Goal: Information Seeking & Learning: Learn about a topic

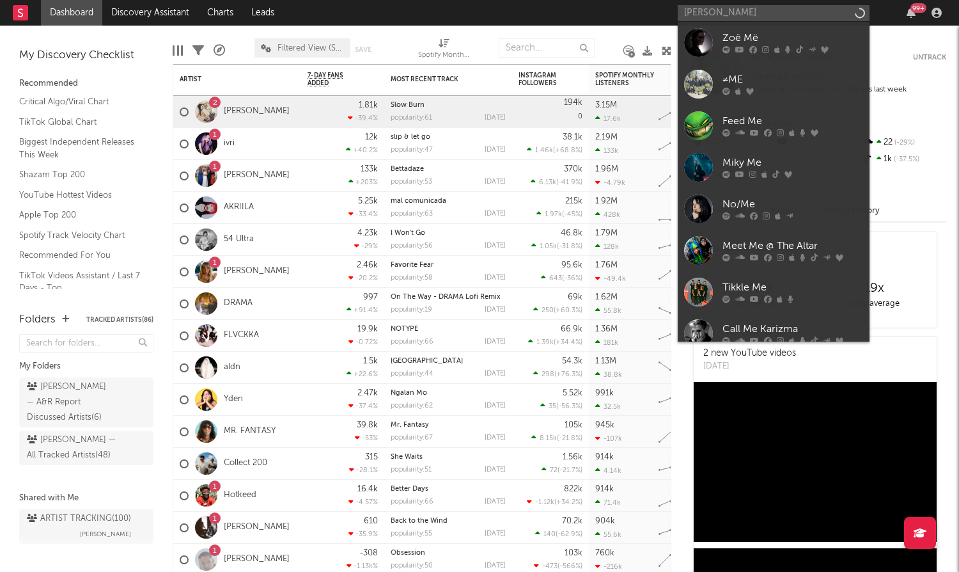
type input "[PERSON_NAME]"
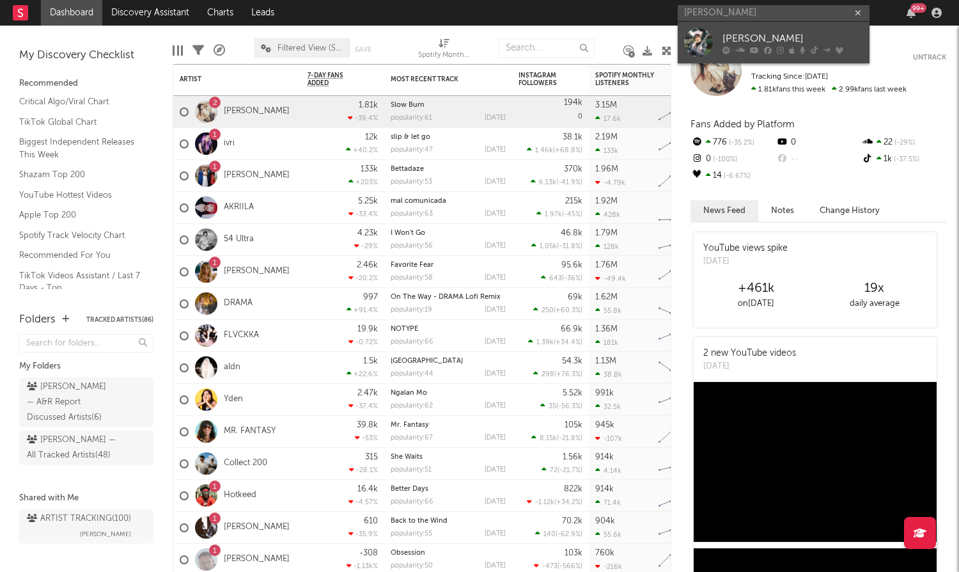
click at [797, 36] on div "[PERSON_NAME]" at bounding box center [793, 38] width 141 height 15
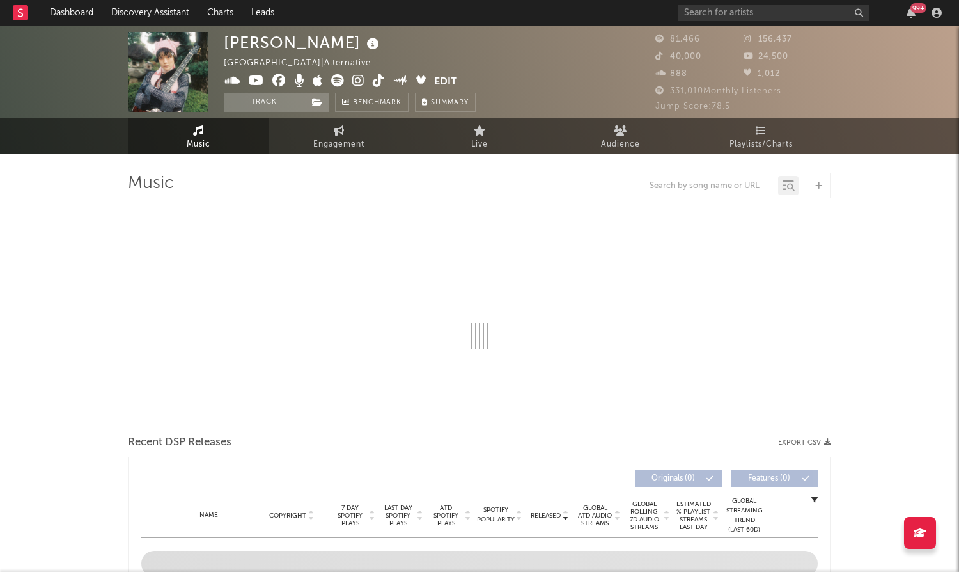
select select "6m"
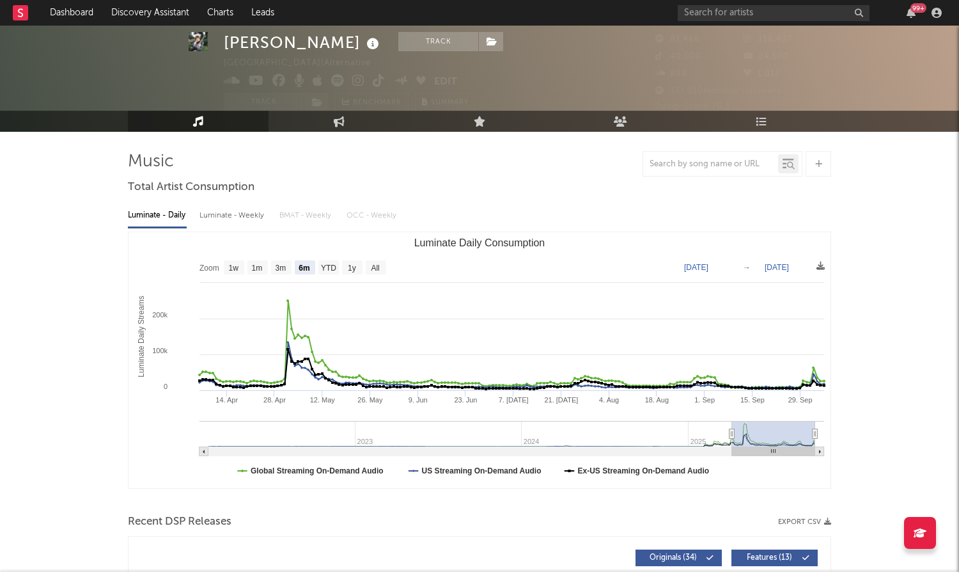
scroll to position [15, 0]
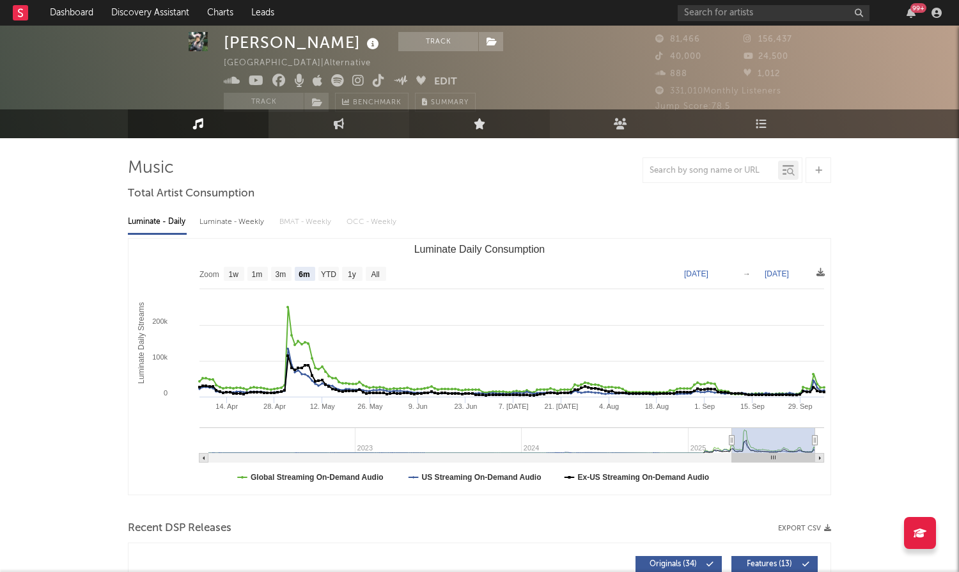
click at [482, 129] on icon at bounding box center [480, 123] width 12 height 11
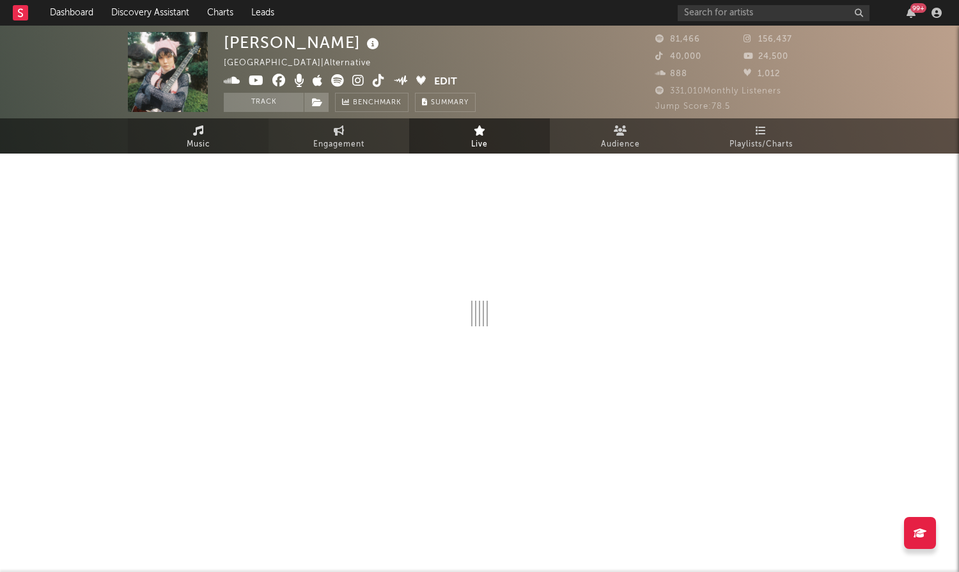
click at [212, 130] on link "Music" at bounding box center [198, 135] width 141 height 35
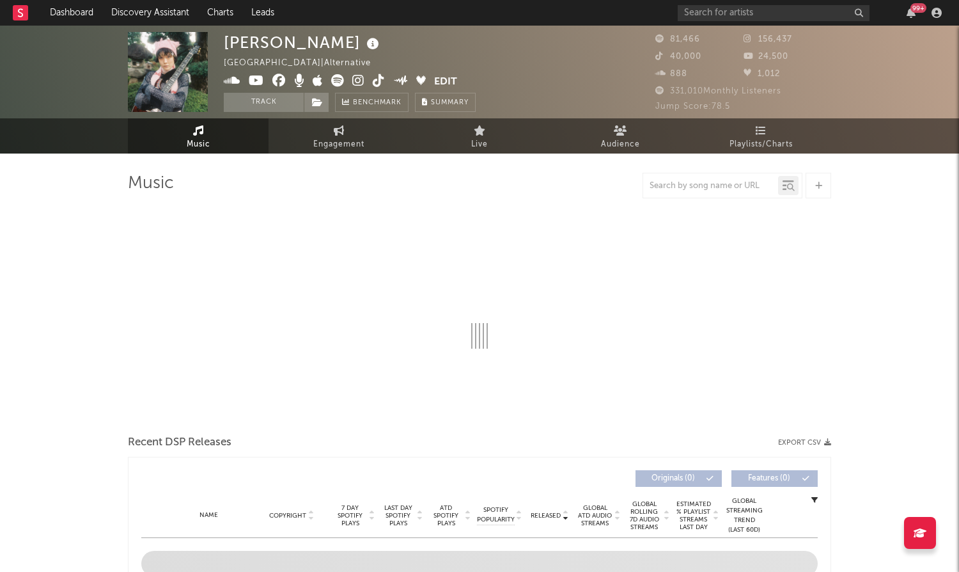
scroll to position [12, 0]
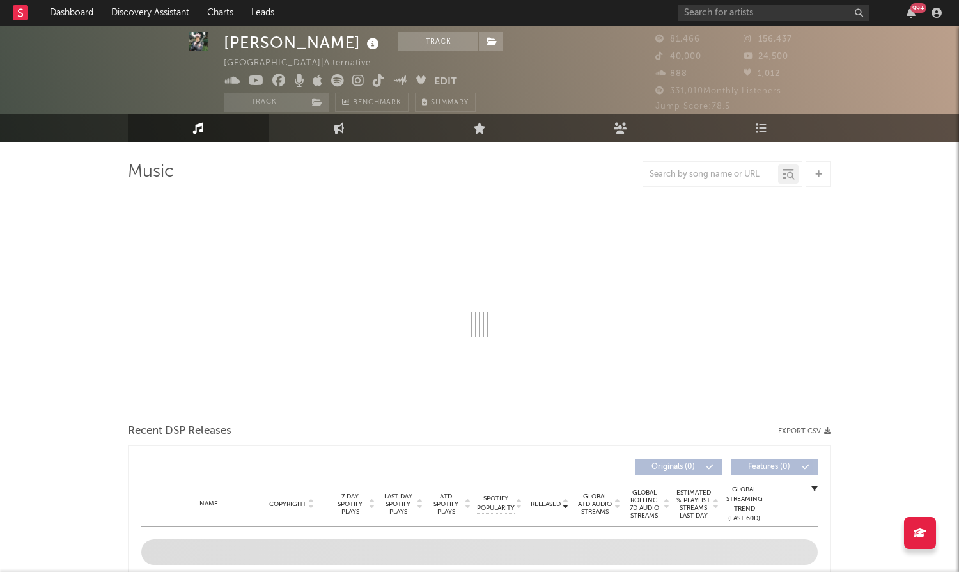
select select "6m"
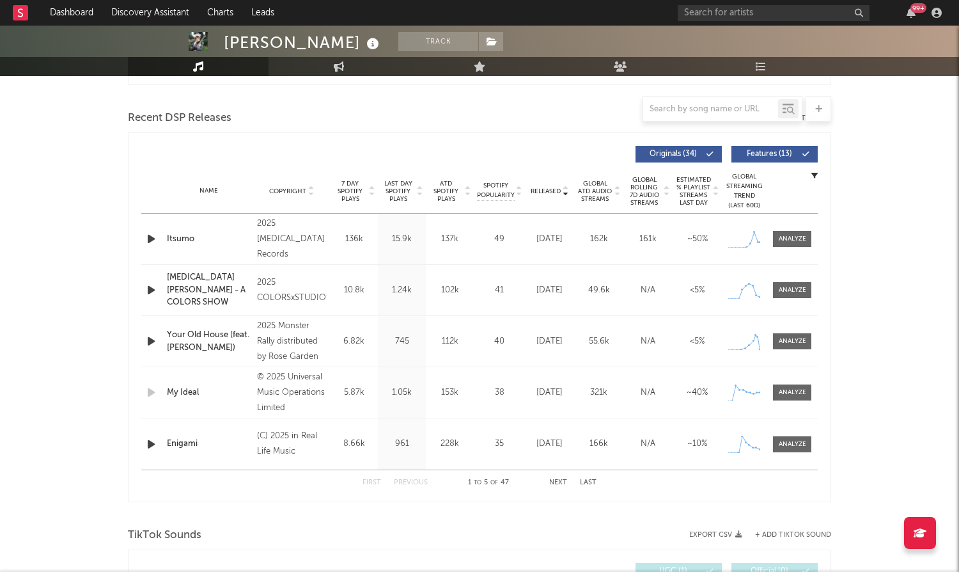
scroll to position [426, 0]
click at [444, 198] on span "ATD Spotify Plays" at bounding box center [446, 190] width 34 height 23
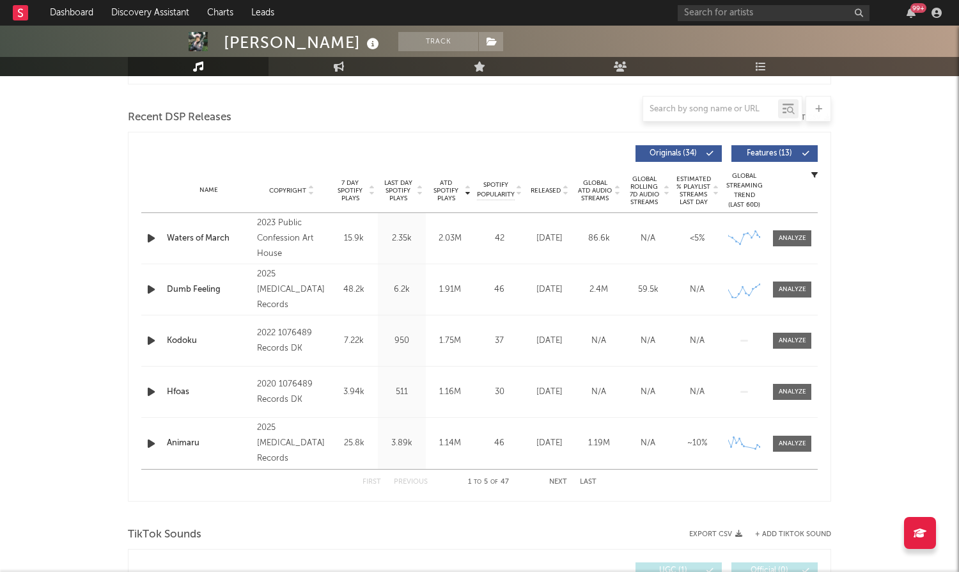
click at [607, 188] on span "Global ATD Audio Streams" at bounding box center [594, 190] width 35 height 23
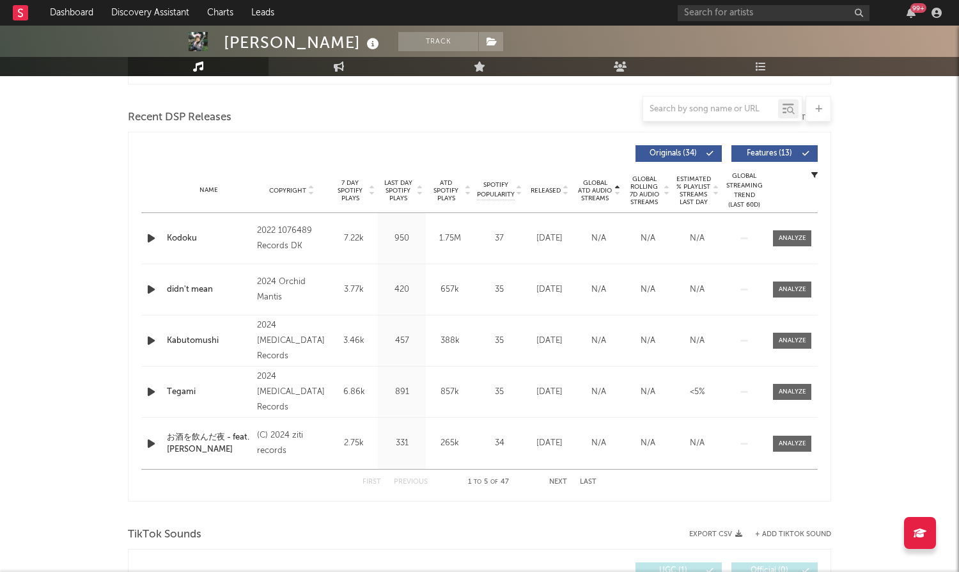
click at [607, 188] on span "Global ATD Audio Streams" at bounding box center [594, 190] width 35 height 23
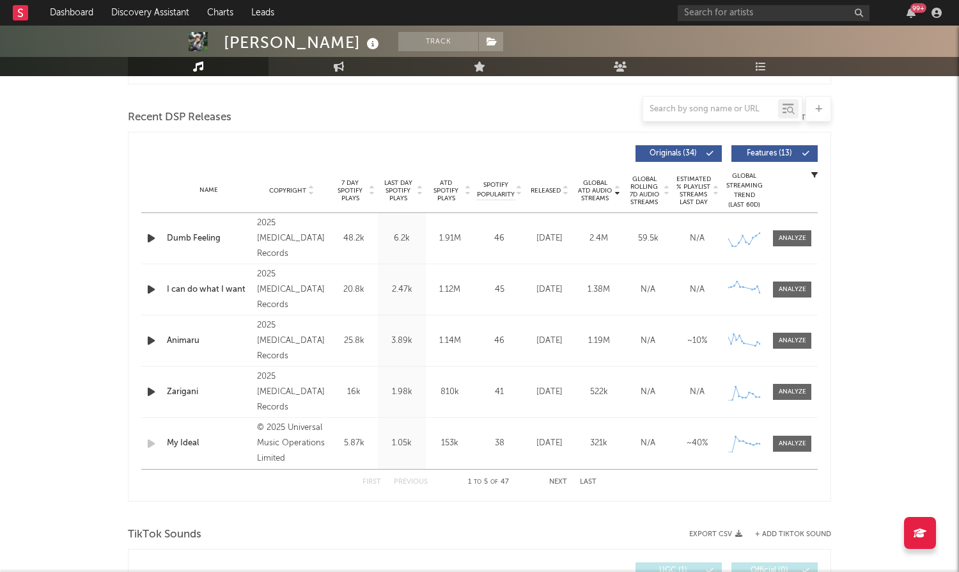
click at [447, 191] on body "Dashboard Discovery Assistant Charts Leads 99 + Notifications Settings Mark all…" at bounding box center [479, 502] width 959 height 1804
click at [447, 191] on span "ATD Spotify Plays" at bounding box center [446, 190] width 34 height 23
click at [608, 192] on span "Global ATD Audio Streams" at bounding box center [594, 190] width 35 height 23
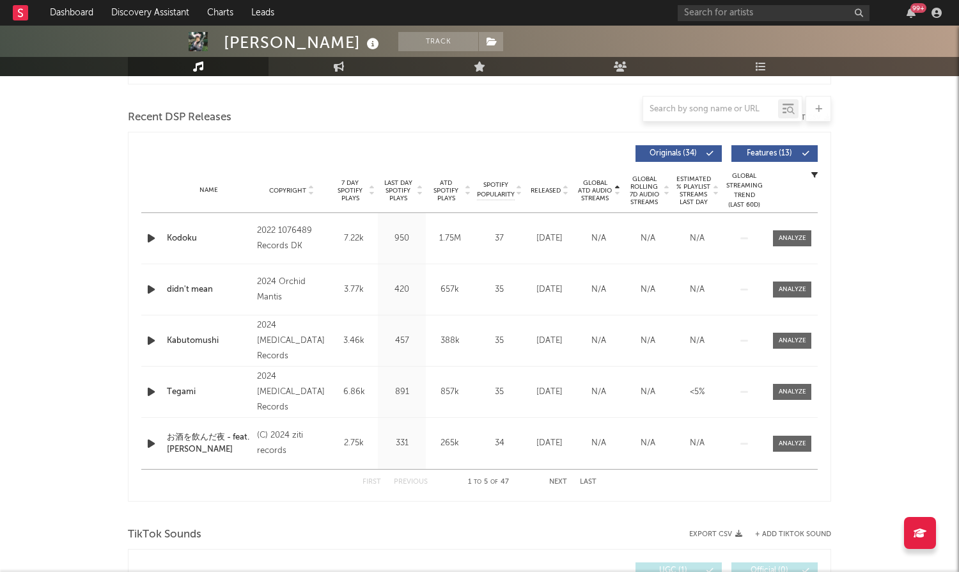
click at [439, 183] on span "ATD Spotify Plays" at bounding box center [446, 190] width 34 height 23
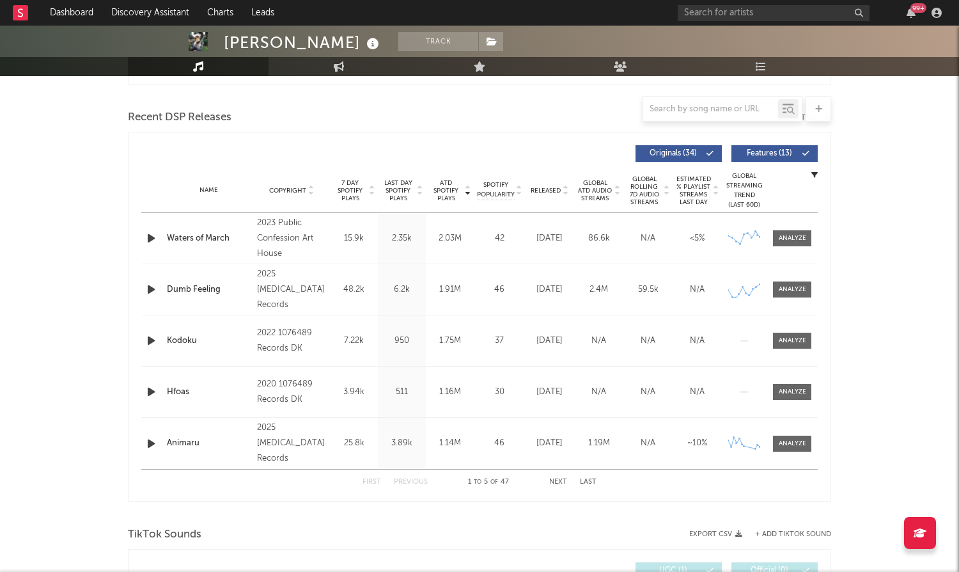
click at [607, 188] on span "Global ATD Audio Streams" at bounding box center [594, 190] width 35 height 23
click at [601, 188] on span "Global ATD Audio Streams" at bounding box center [594, 190] width 35 height 23
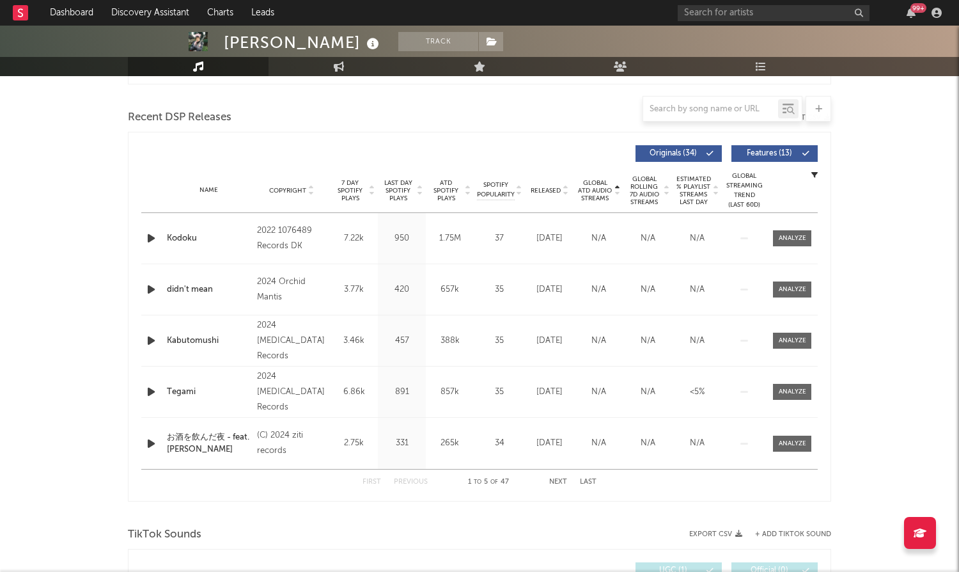
click at [601, 188] on span "Global ATD Audio Streams" at bounding box center [594, 190] width 35 height 23
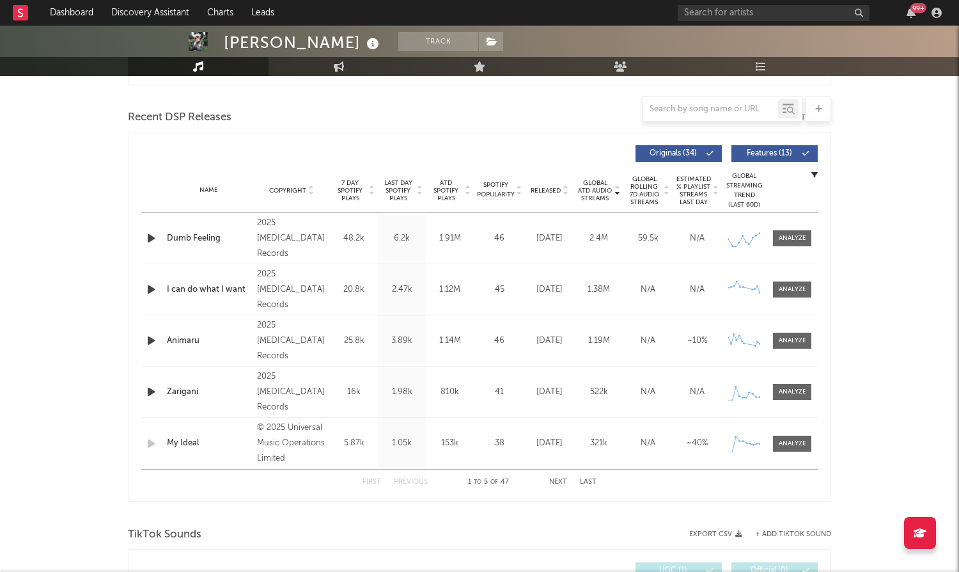
click at [454, 189] on span "ATD Spotify Plays" at bounding box center [446, 190] width 34 height 23
click at [586, 184] on span "Global ATD Audio Streams" at bounding box center [594, 190] width 35 height 23
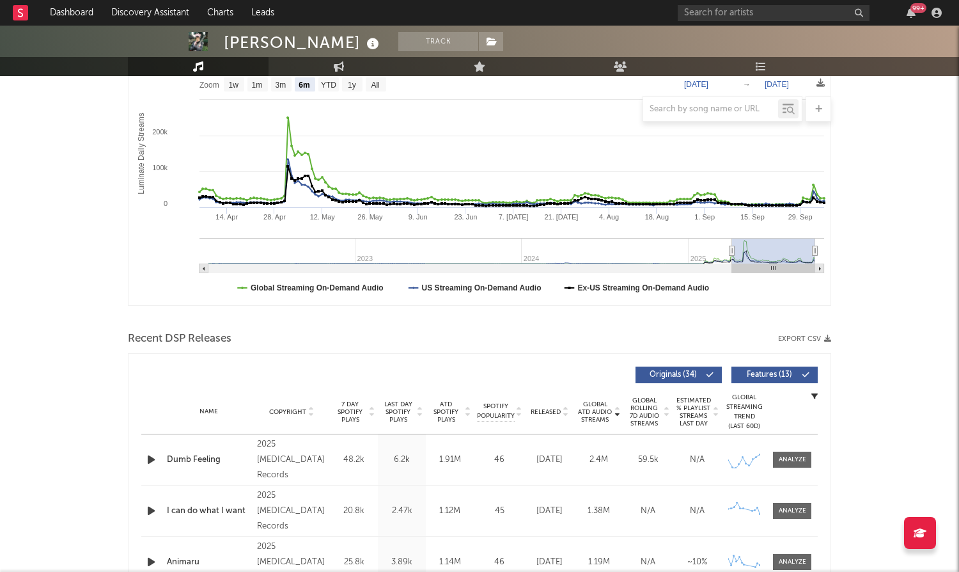
scroll to position [0, 0]
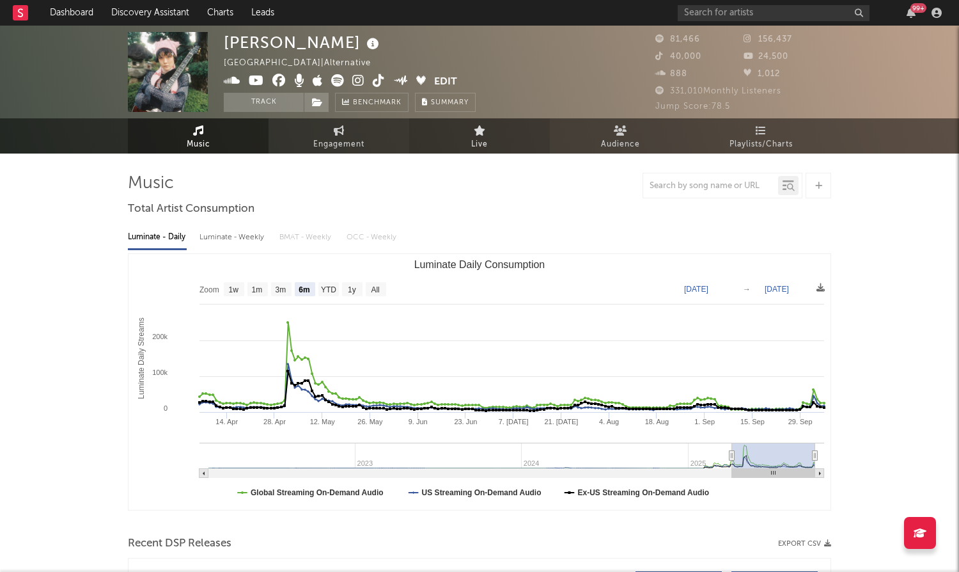
click at [471, 137] on span "Live" at bounding box center [479, 144] width 17 height 15
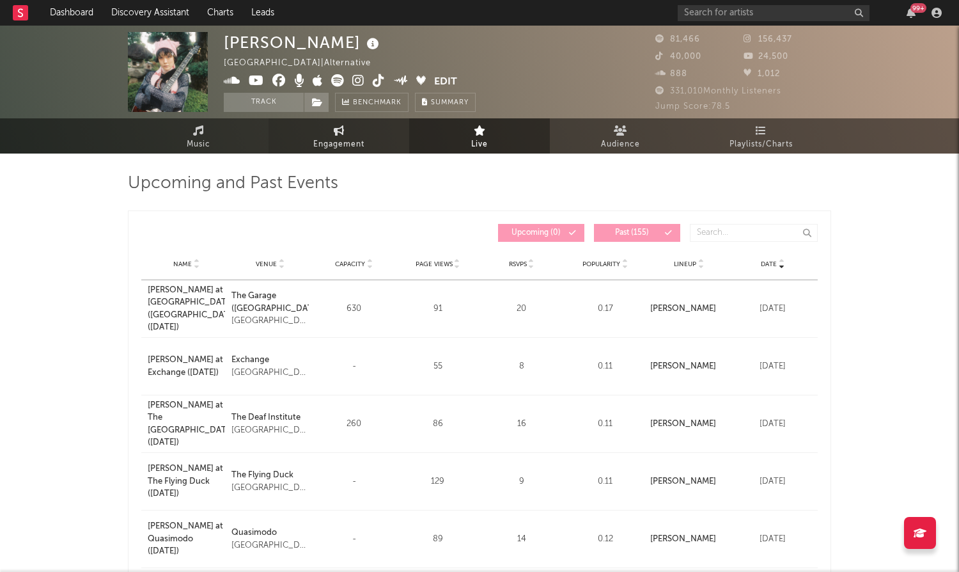
click at [355, 145] on span "Engagement" at bounding box center [338, 144] width 51 height 15
select select "1w"
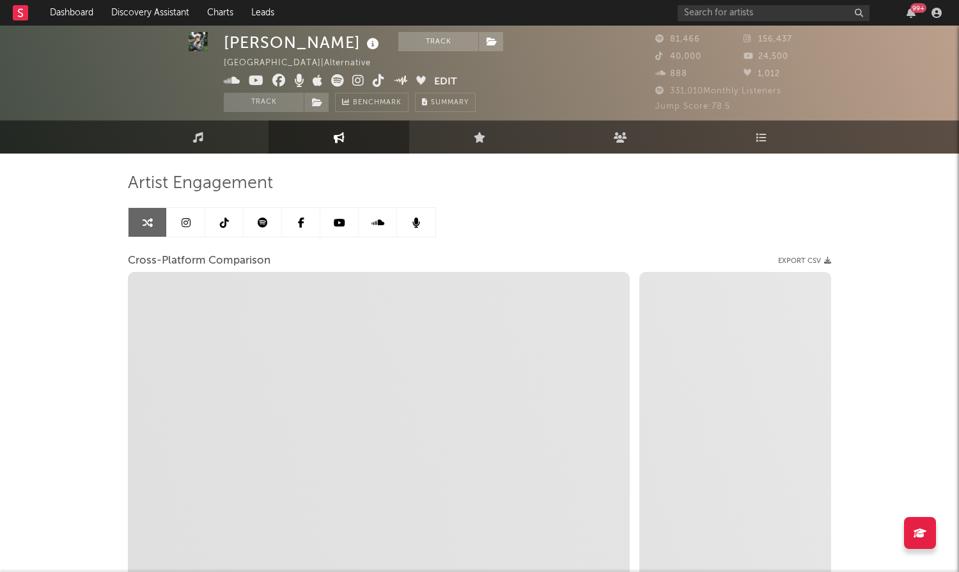
scroll to position [125, 0]
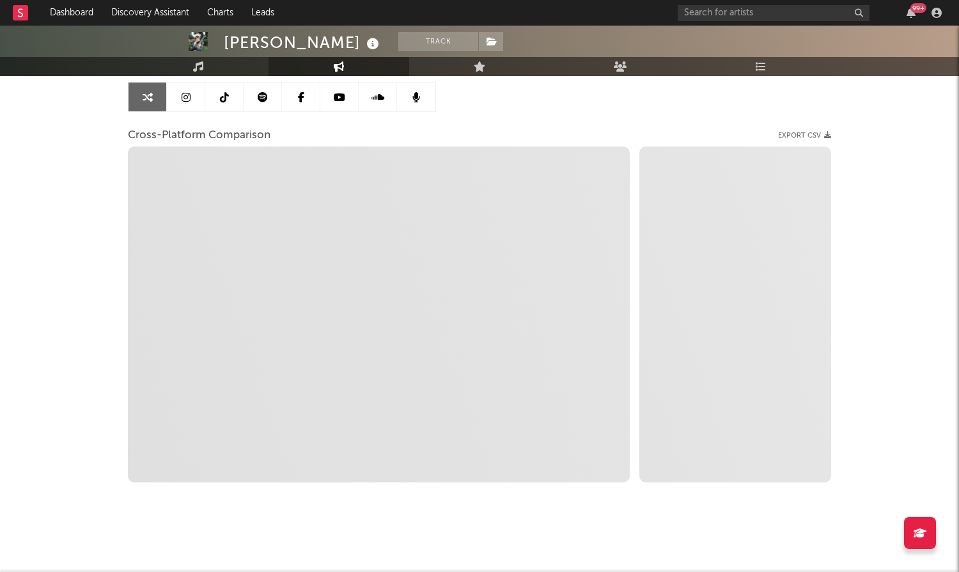
select select "1m"
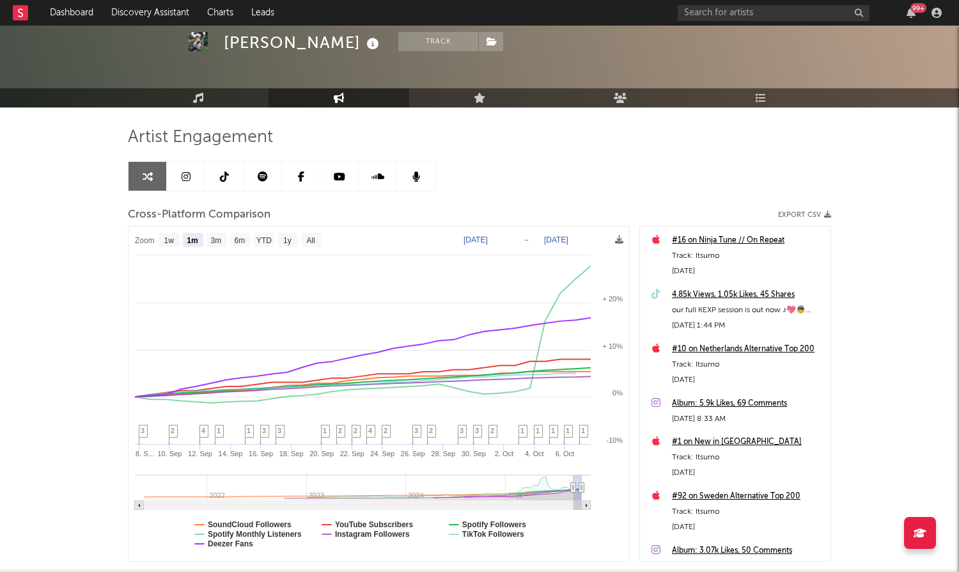
scroll to position [47, 0]
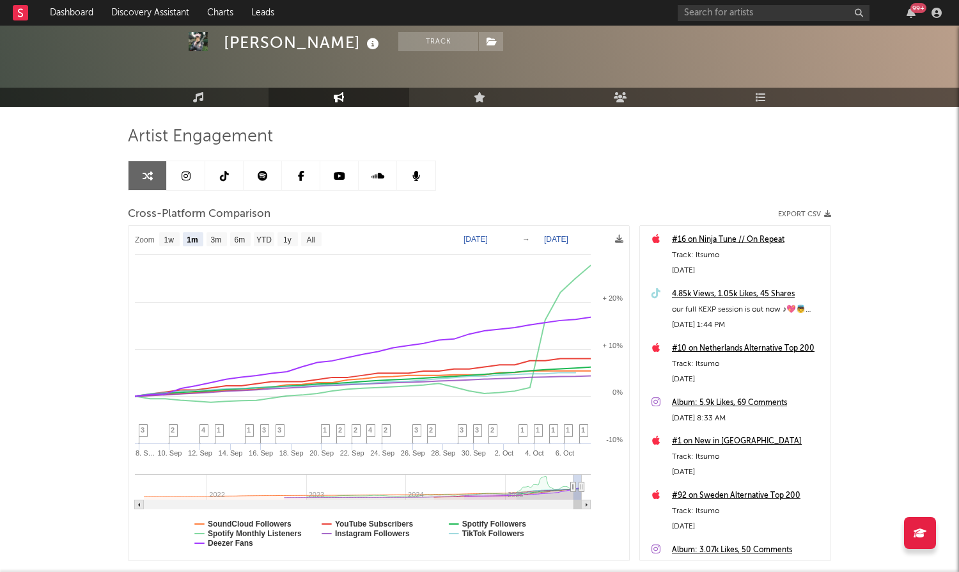
click at [228, 86] on div at bounding box center [479, 43] width 959 height 128
click at [230, 92] on link "Music" at bounding box center [198, 97] width 141 height 19
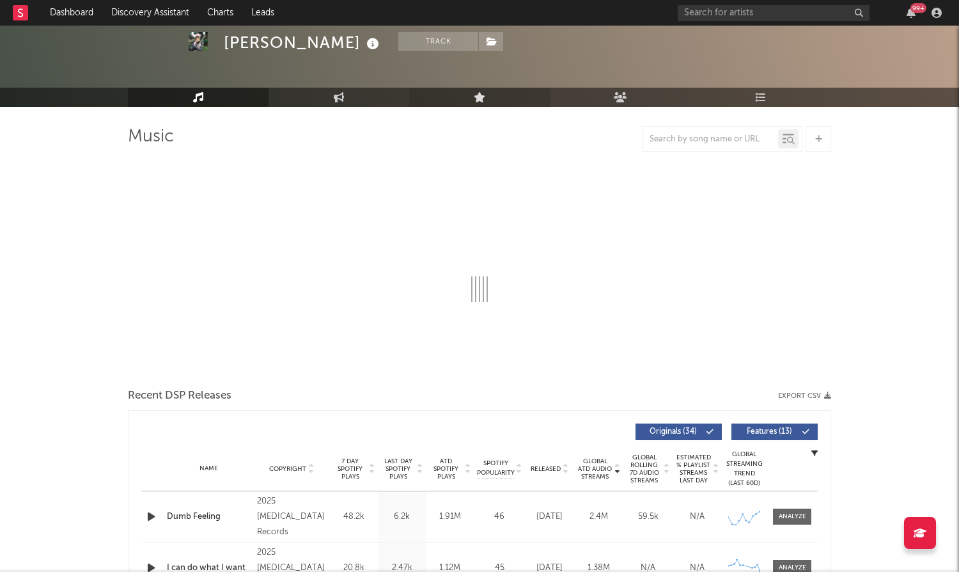
click at [515, 99] on link "Live" at bounding box center [479, 97] width 141 height 19
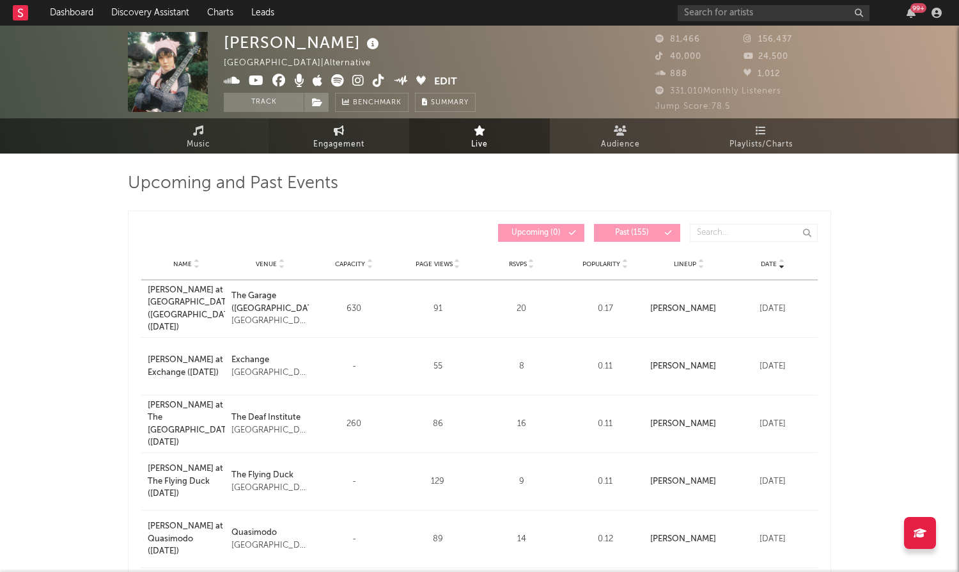
click at [324, 131] on link "Engagement" at bounding box center [339, 135] width 141 height 35
select select "1w"
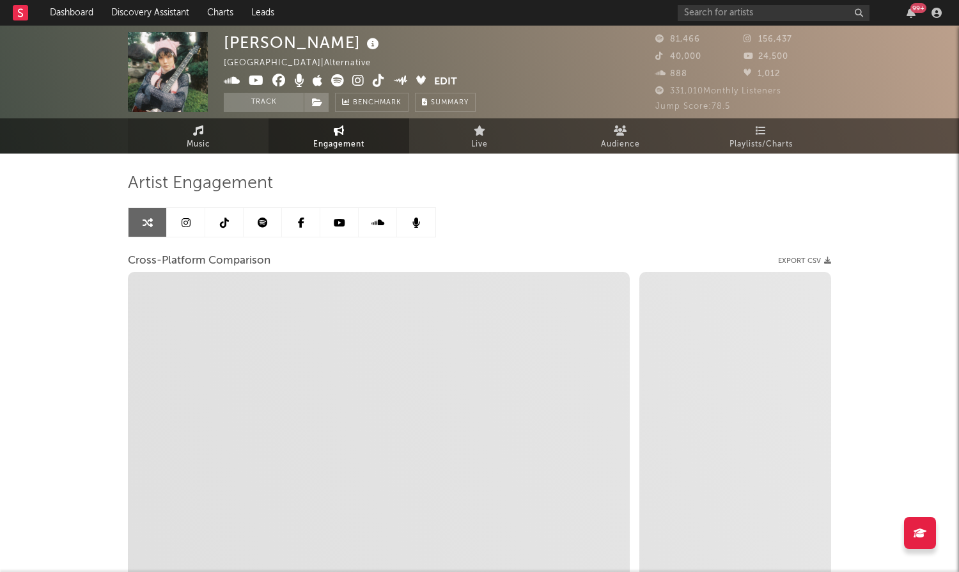
click at [212, 150] on link "Music" at bounding box center [198, 135] width 141 height 35
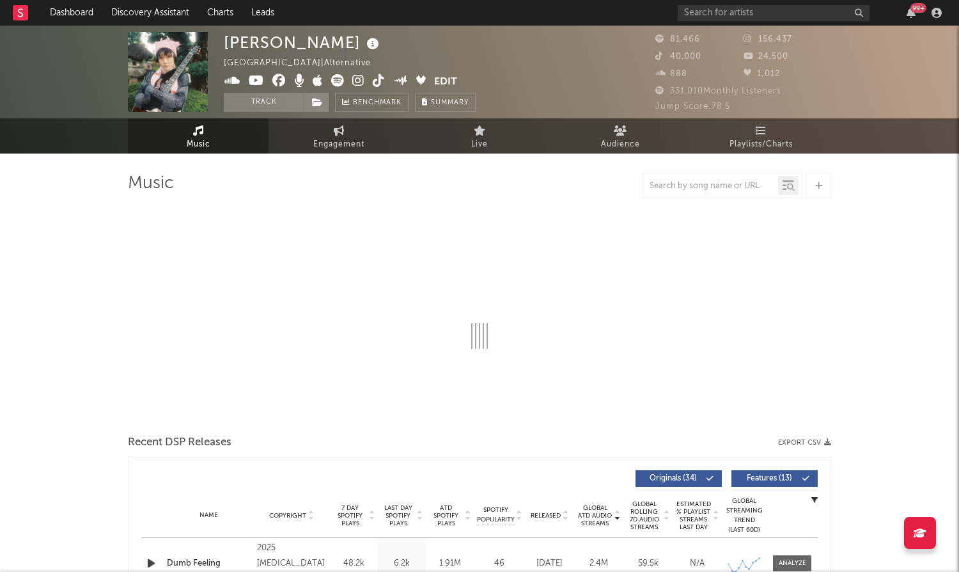
select select "6m"
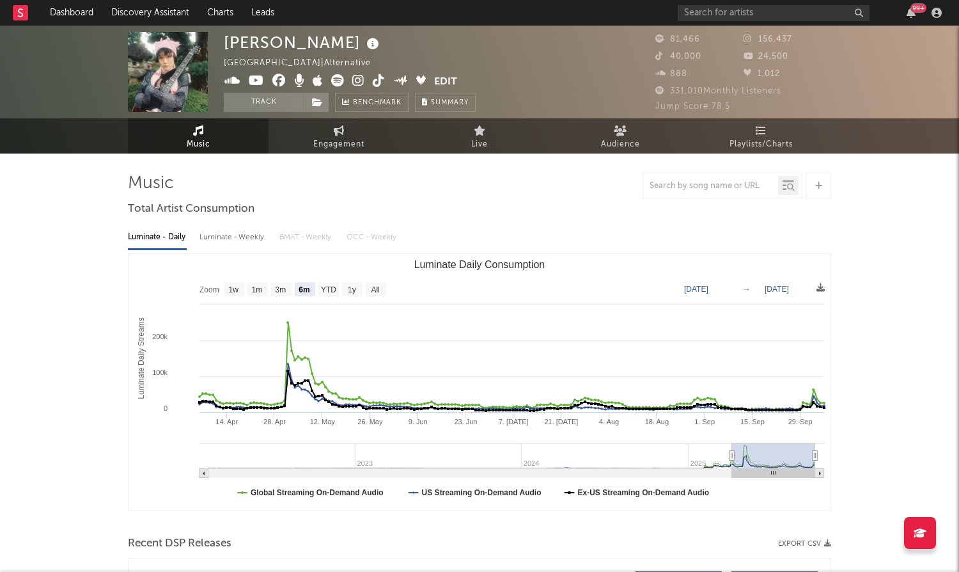
type input "[DATE]"
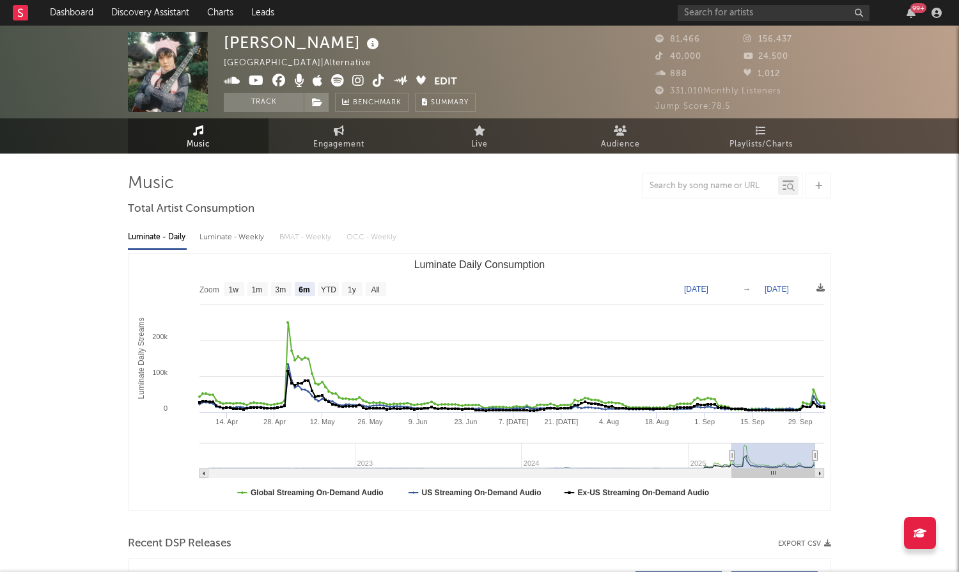
type input "[DATE]"
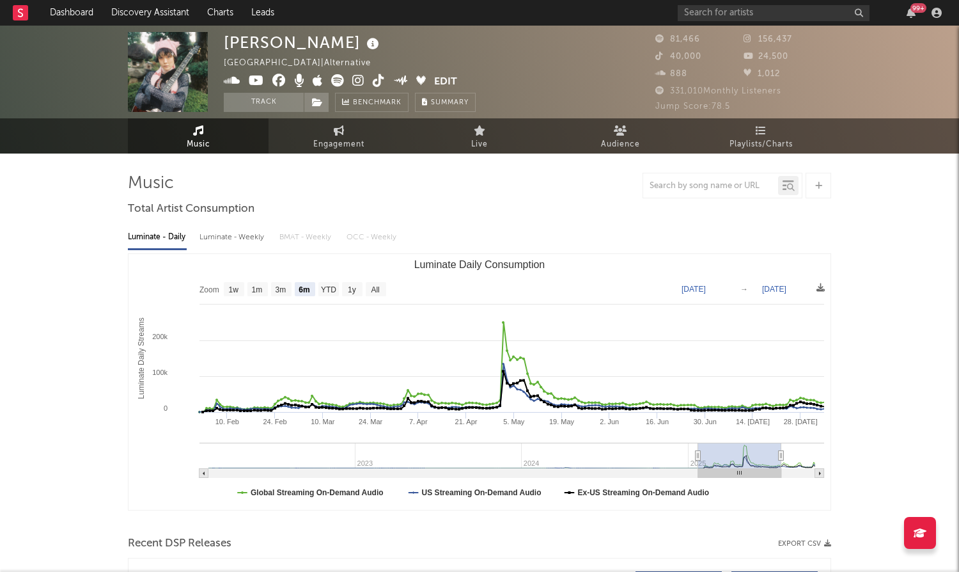
type input "[DATE]"
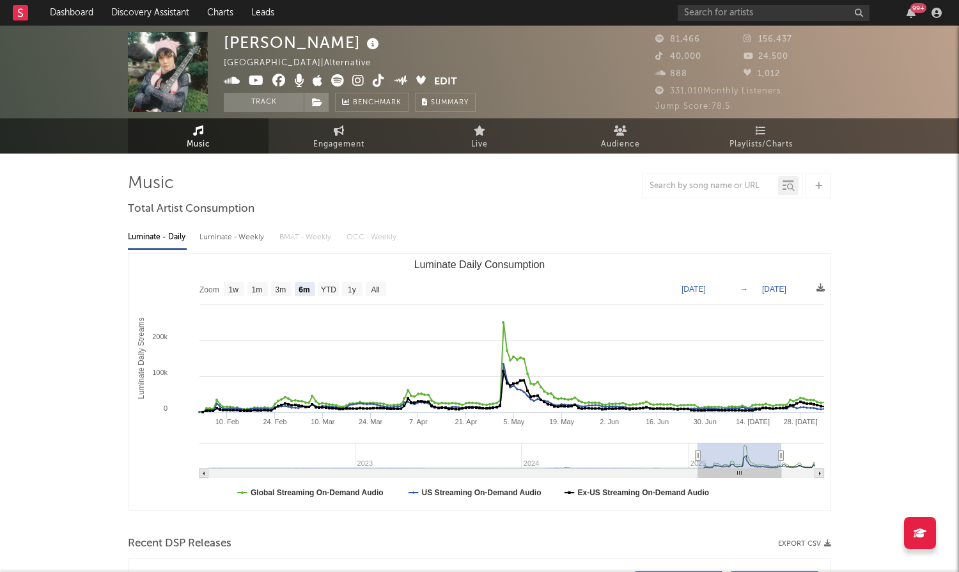
type input "[DATE]"
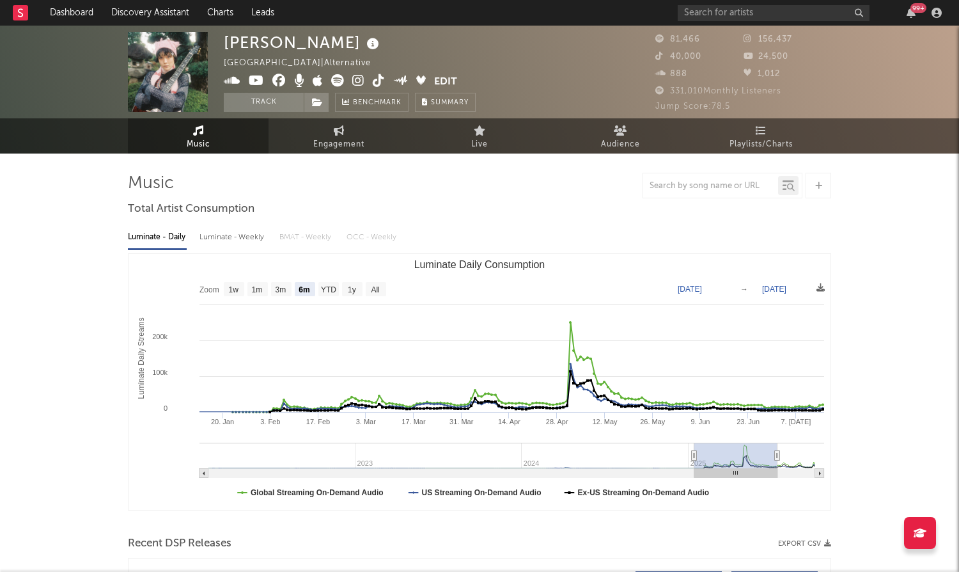
type input "[DATE]"
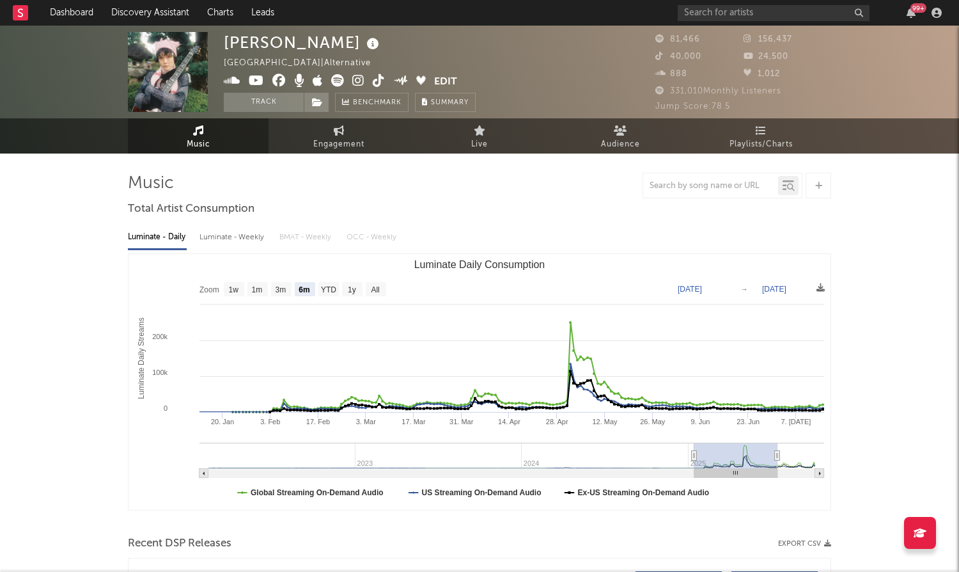
type input "[DATE]"
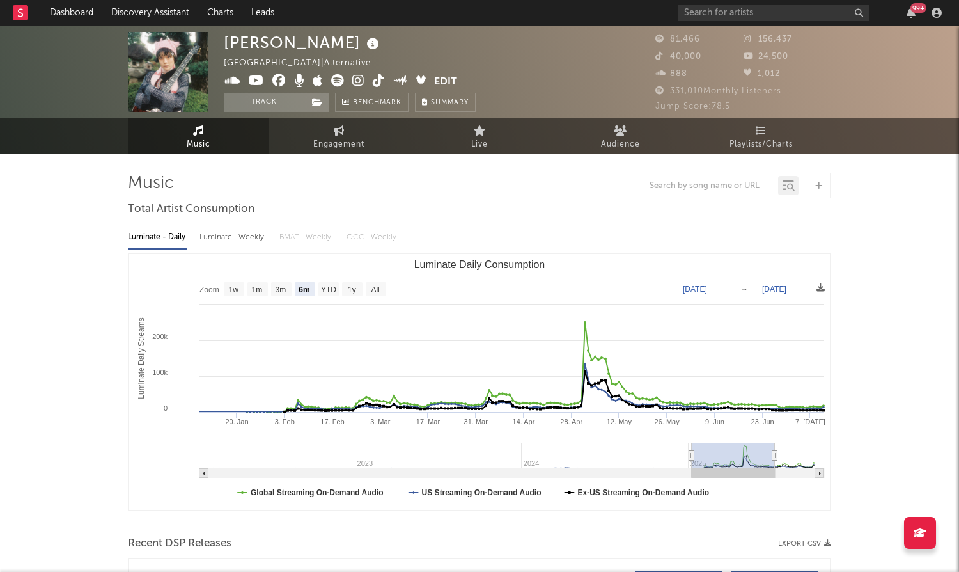
type input "[DATE]"
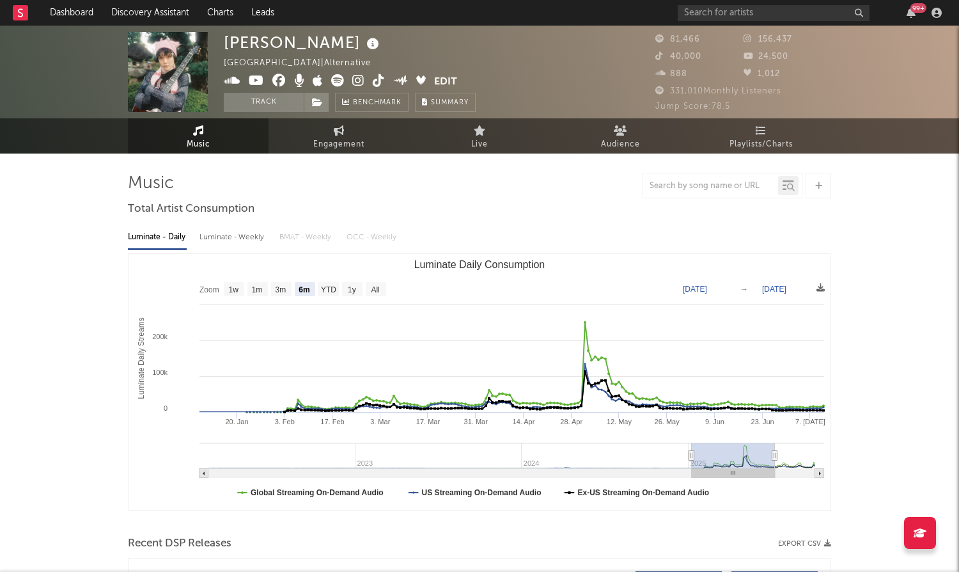
type input "[DATE]"
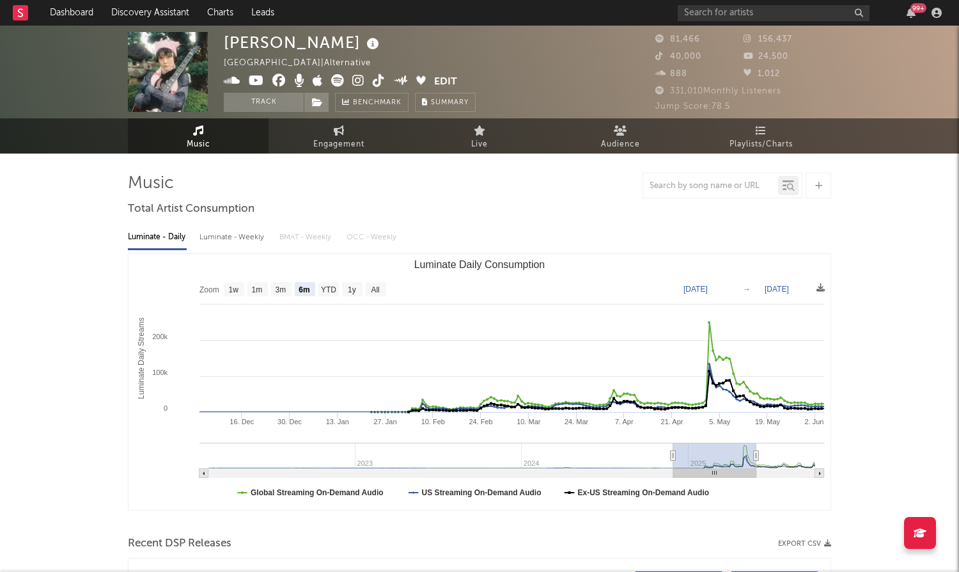
type input "[DATE]"
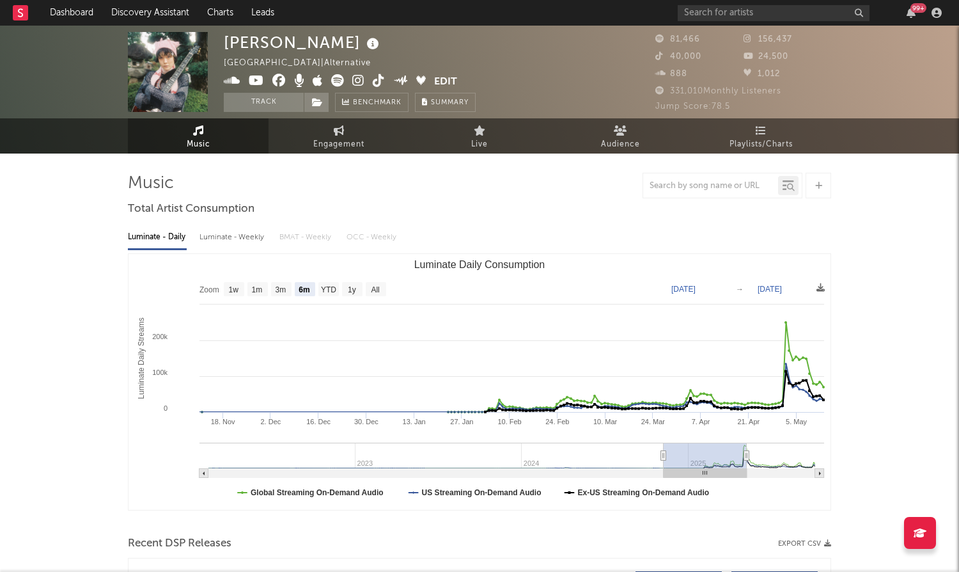
type input "[DATE]"
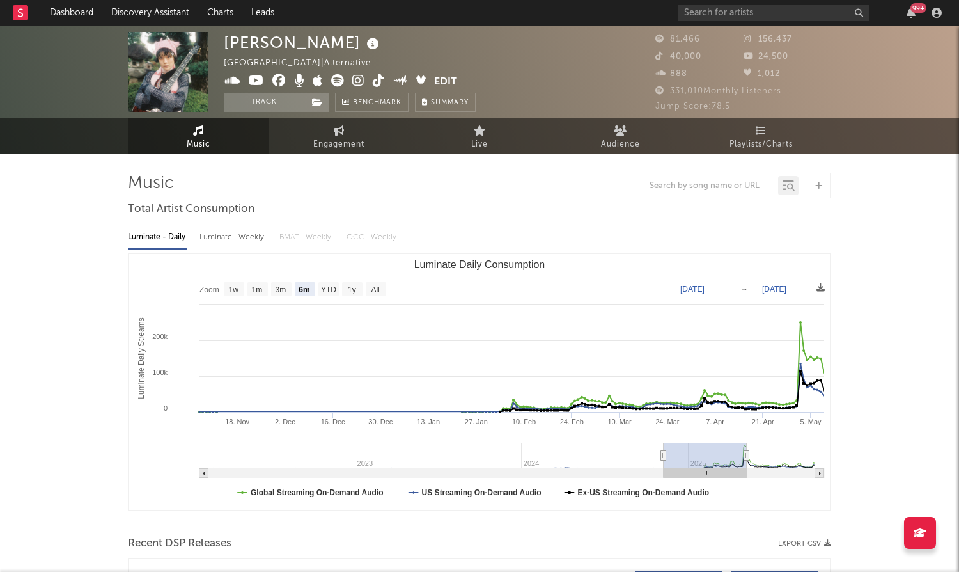
type input "[DATE]"
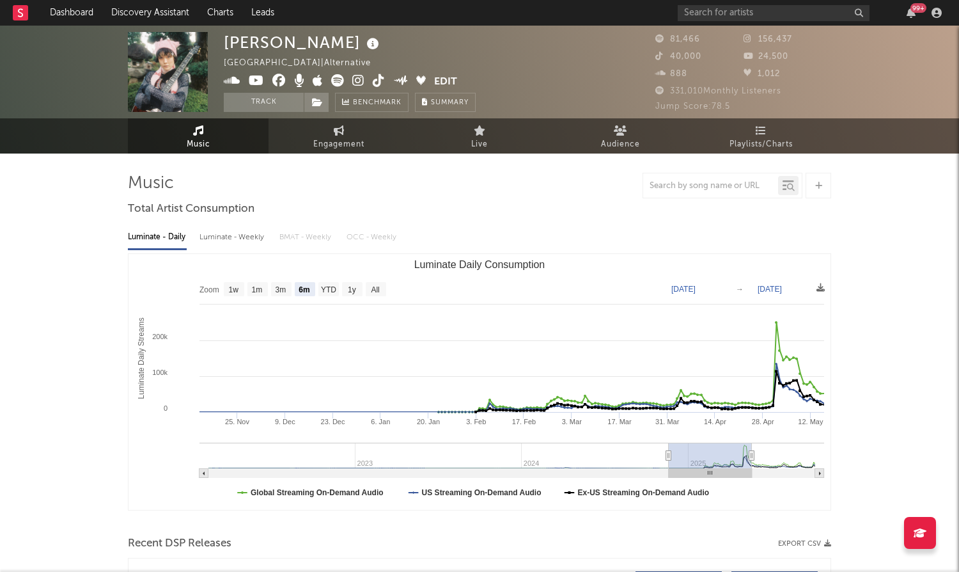
type input "[DATE]"
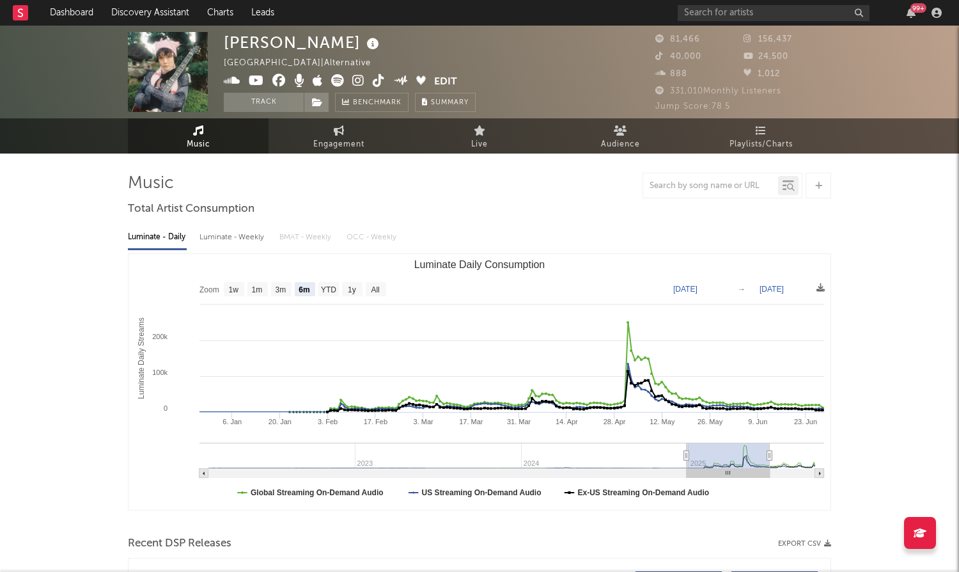
type input "[DATE]"
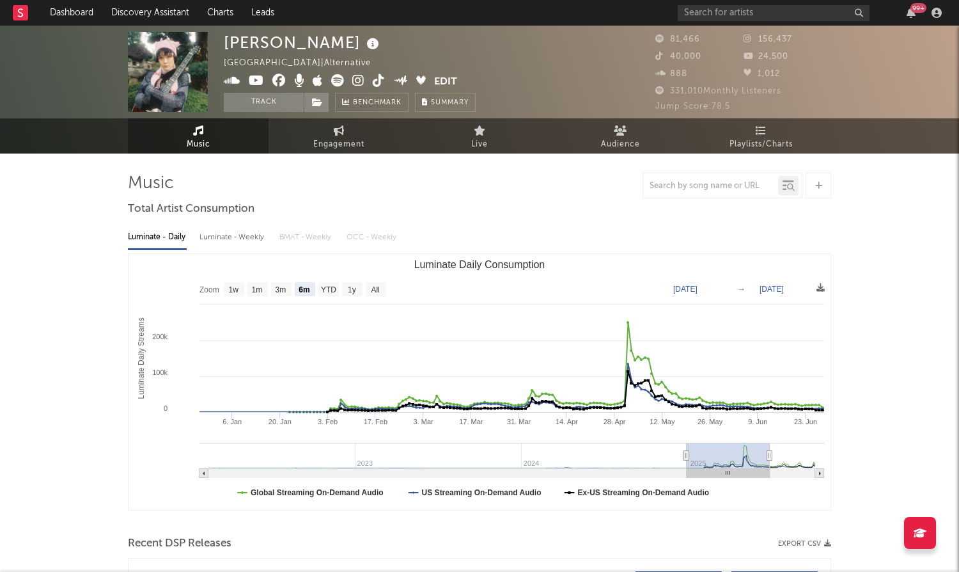
type input "[DATE]"
drag, startPoint x: 737, startPoint y: 459, endPoint x: 689, endPoint y: 451, distance: 48.5
click at [689, 451] on rect "Luminate Daily Consumption" at bounding box center [728, 456] width 83 height 26
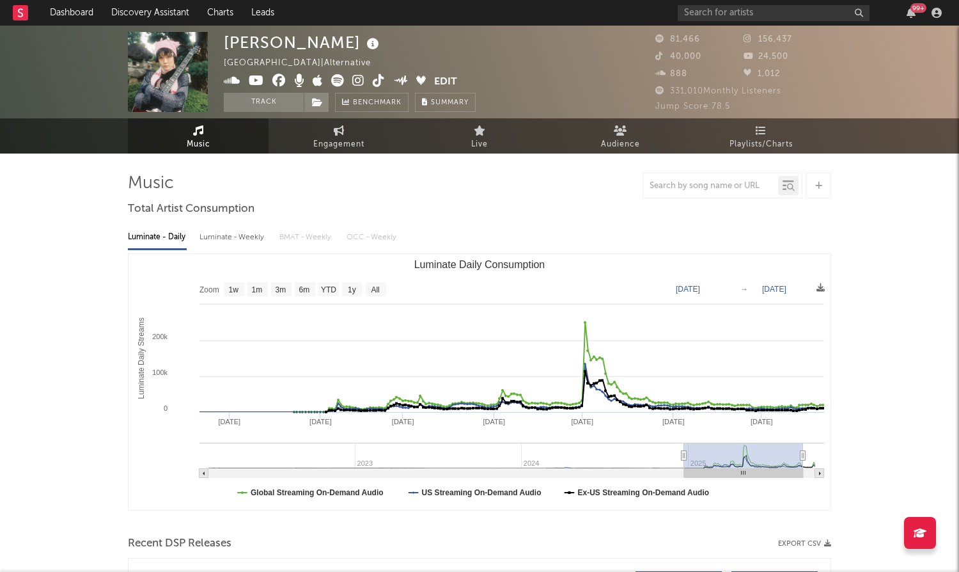
type input "[DATE]"
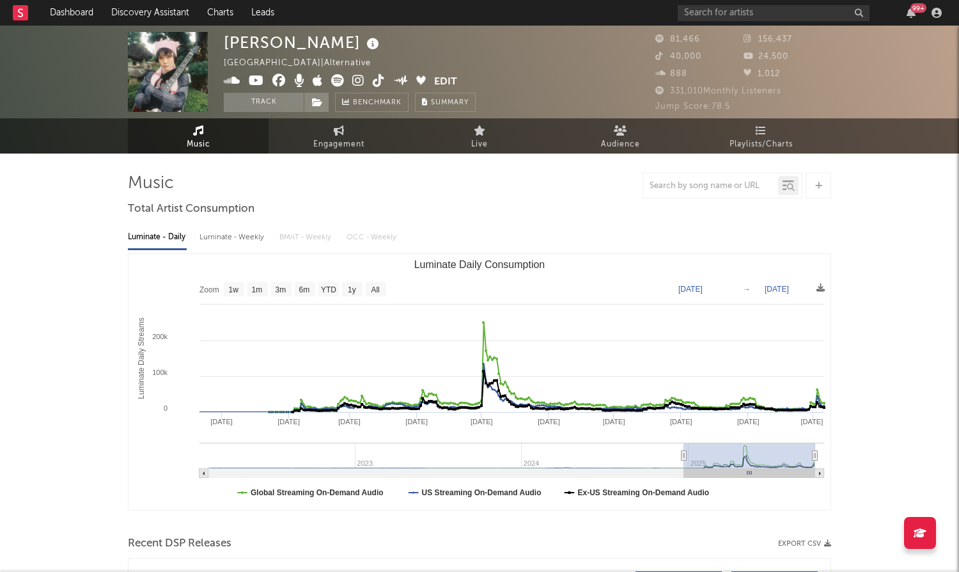
drag, startPoint x: 765, startPoint y: 456, endPoint x: 861, endPoint y: 450, distance: 95.5
type input "[DATE]"
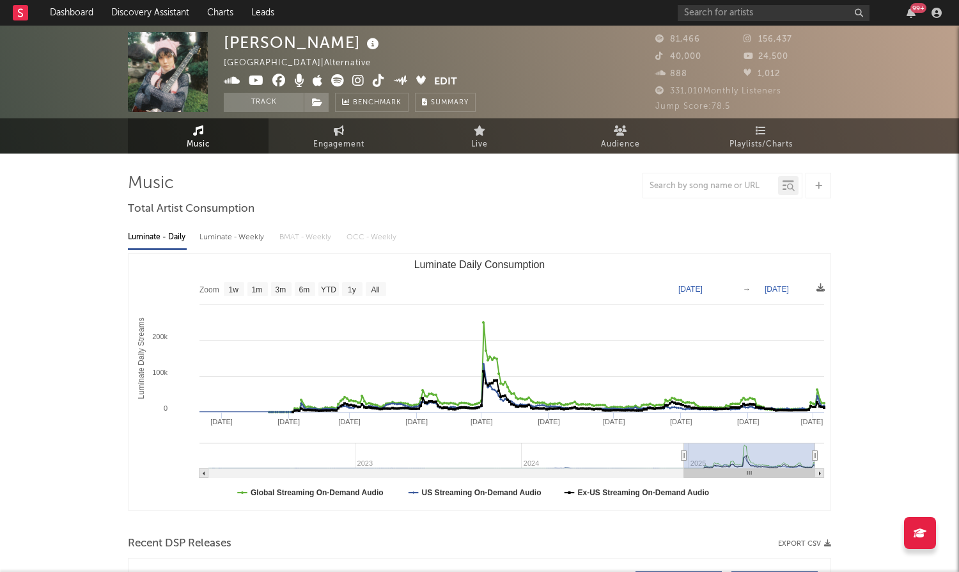
type input "[DATE]"
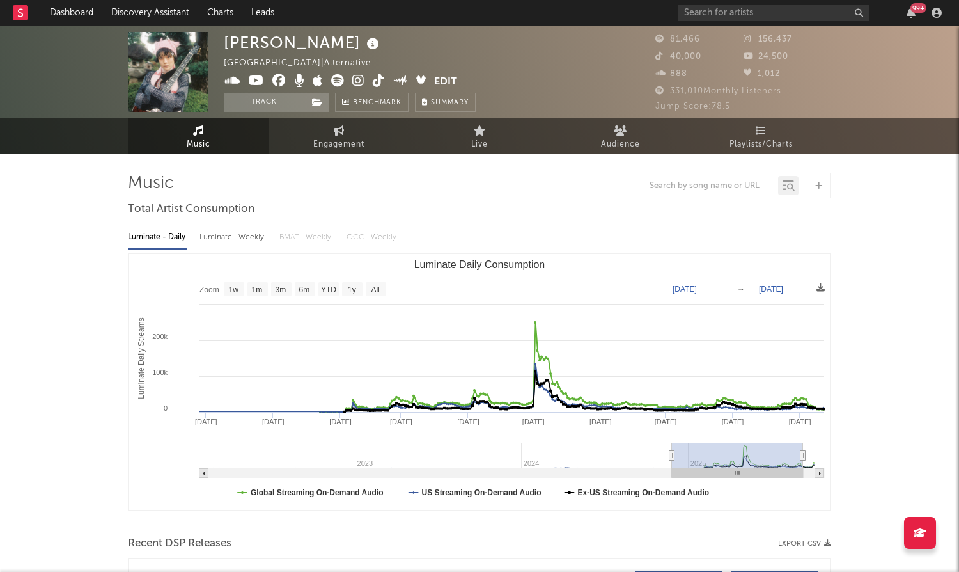
type input "[DATE]"
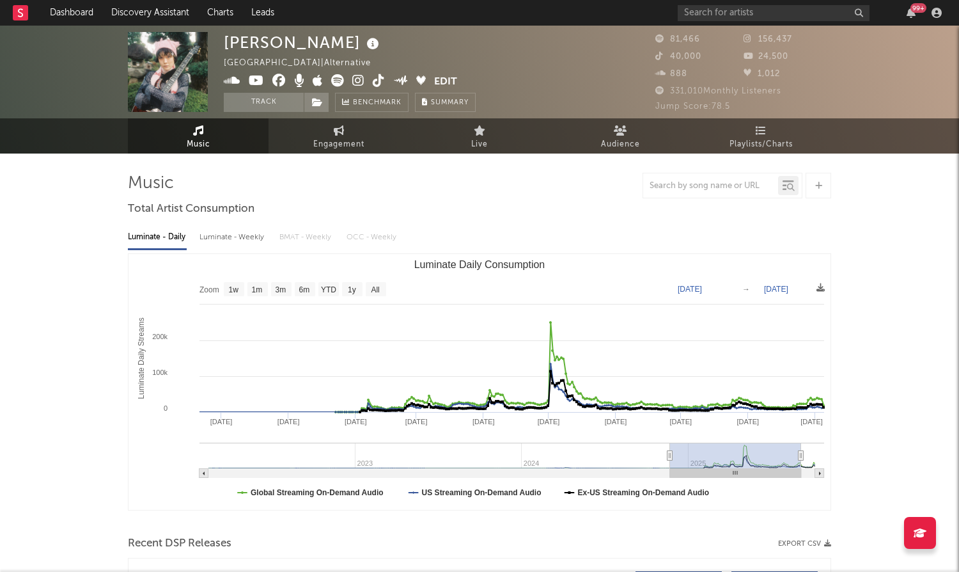
type input "[DATE]"
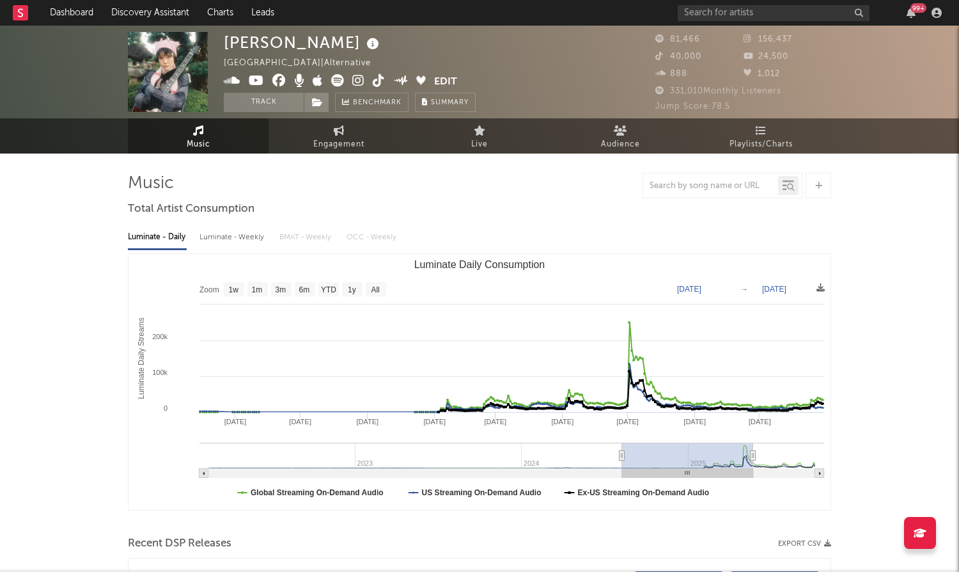
type input "[DATE]"
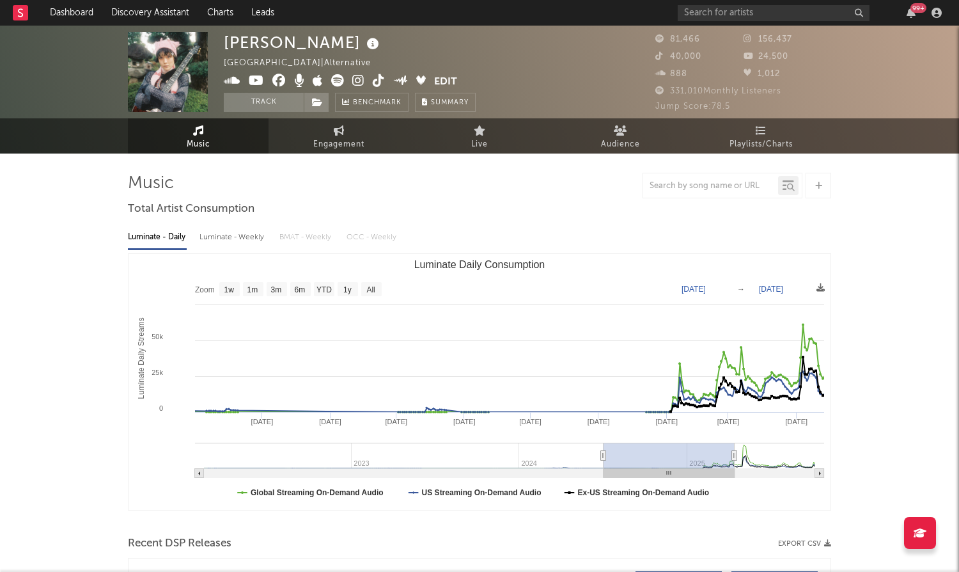
type input "[DATE]"
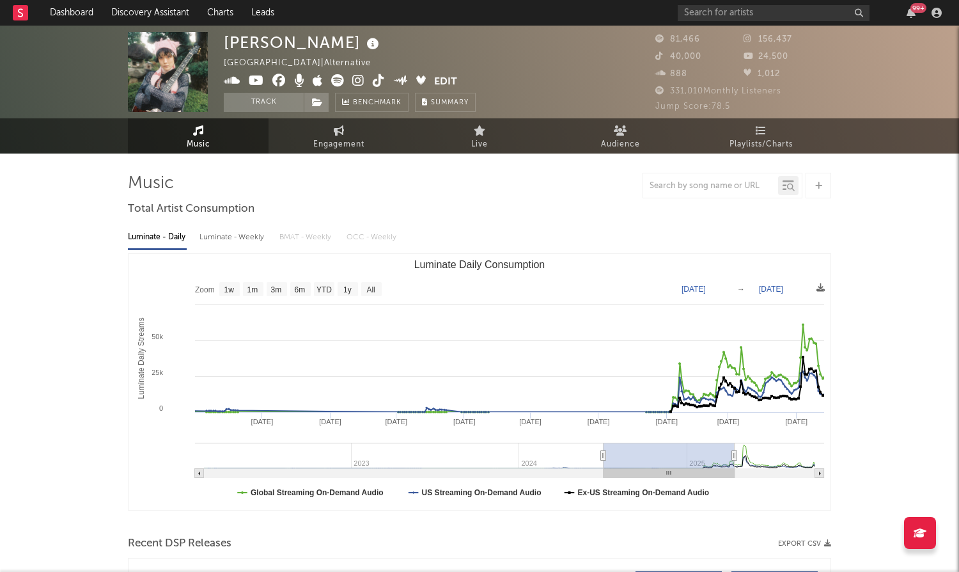
type input "[DATE]"
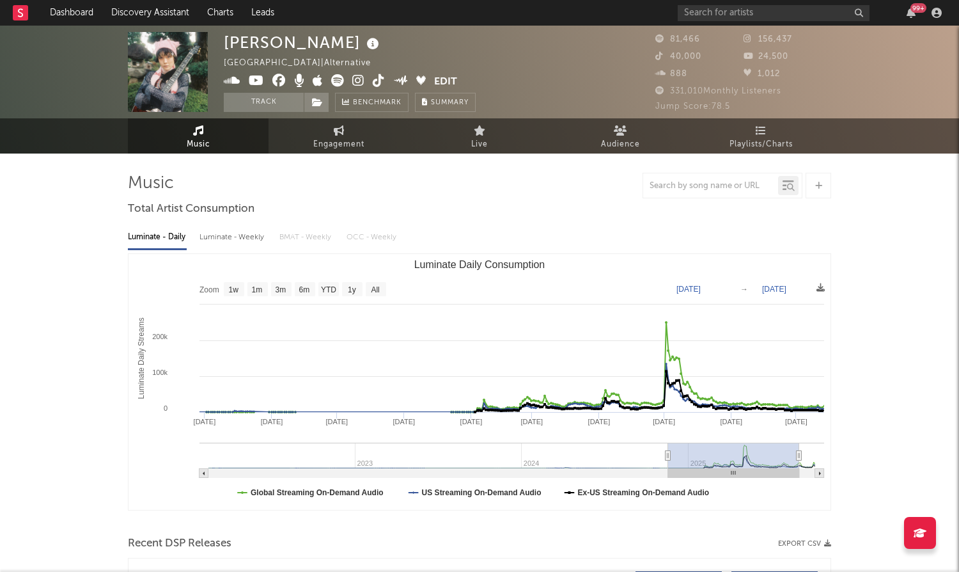
type input "[DATE]"
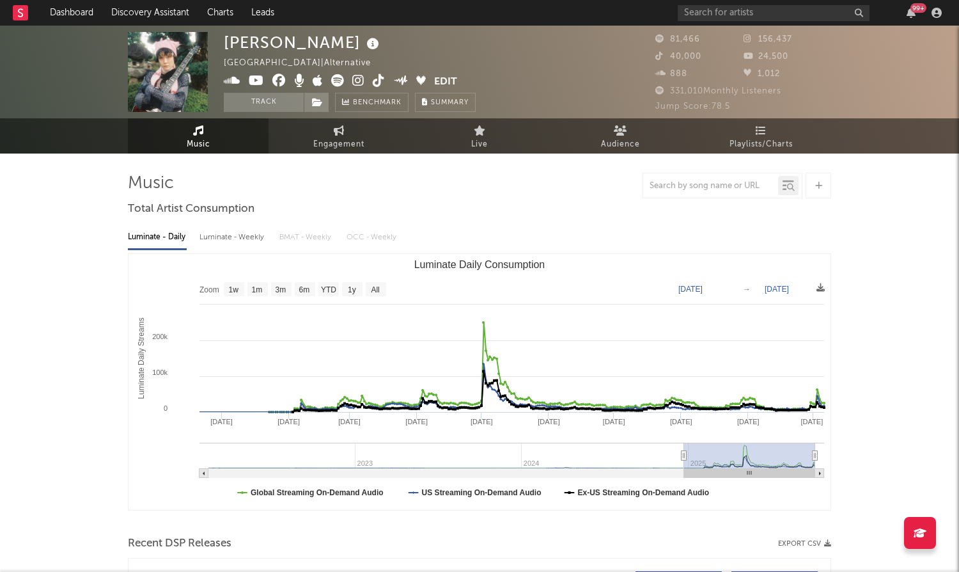
drag, startPoint x: 687, startPoint y: 454, endPoint x: 705, endPoint y: 453, distance: 18.0
click at [705, 453] on rect "Luminate Daily Consumption" at bounding box center [749, 456] width 131 height 26
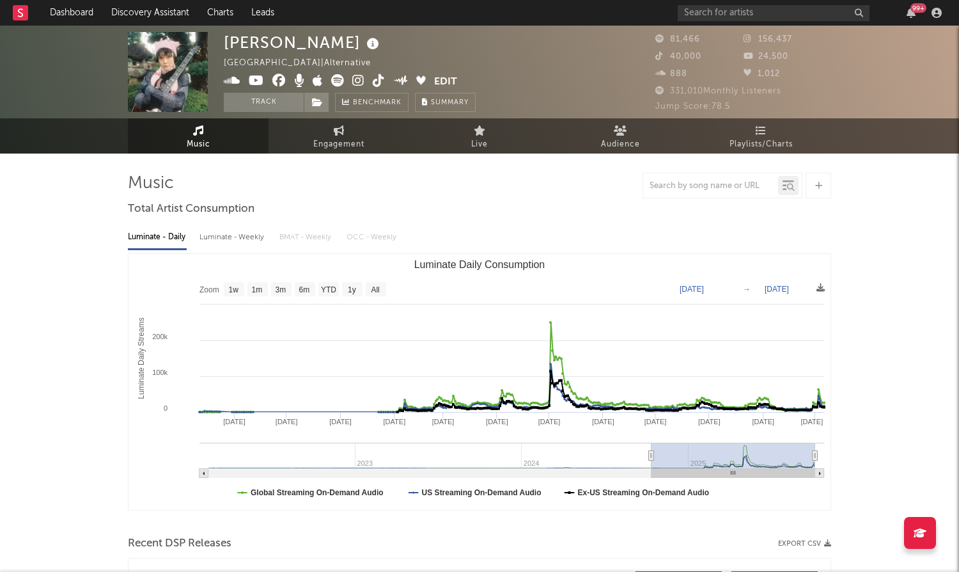
type input "[DATE]"
drag, startPoint x: 684, startPoint y: 456, endPoint x: 649, endPoint y: 436, distance: 39.8
click at [649, 436] on icon "Created with Highcharts 10.3.3 Luminate Daily Streams Luminate Daily Consumptio…" at bounding box center [480, 382] width 702 height 256
click at [338, 293] on rect "Luminate Daily Consumption" at bounding box center [328, 289] width 20 height 14
select select "YTD"
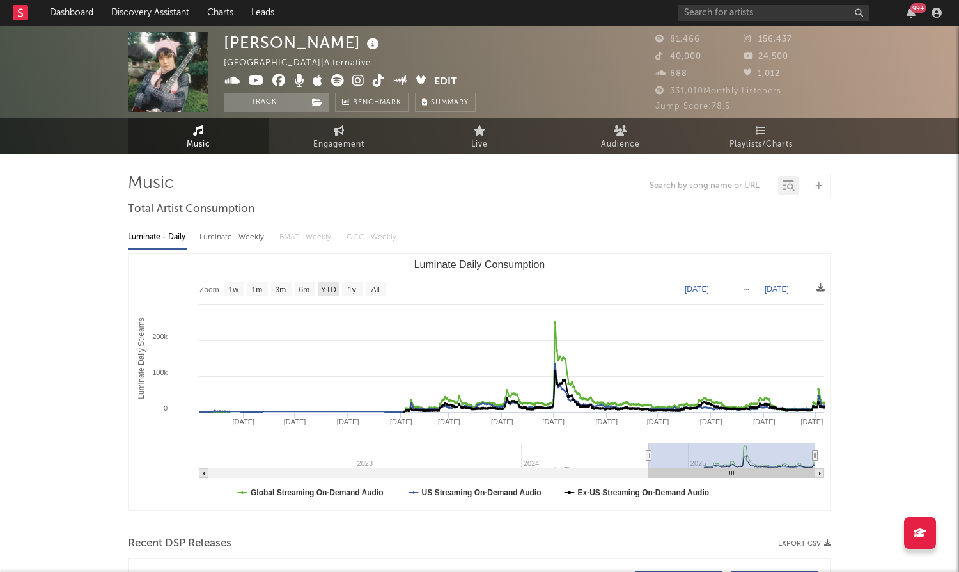
type input "[DATE]"
